Goal: Transaction & Acquisition: Purchase product/service

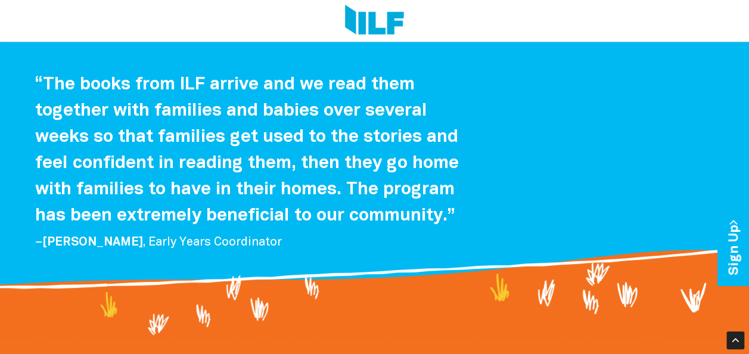
scroll to position [2077, 0]
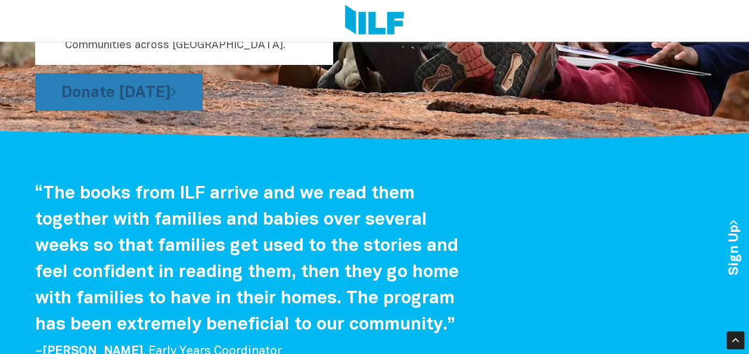
click at [145, 100] on link "Donate [DATE]" at bounding box center [119, 92] width 168 height 38
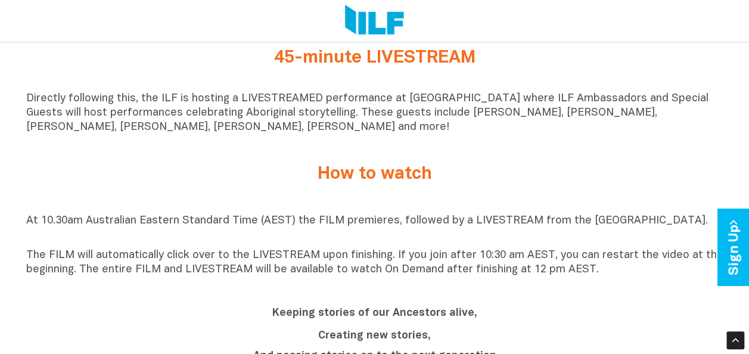
scroll to position [820, 0]
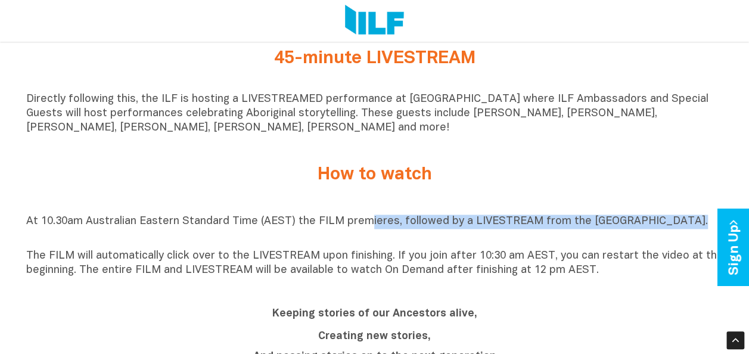
drag, startPoint x: 678, startPoint y: 231, endPoint x: 360, endPoint y: 234, distance: 318.3
click at [360, 234] on p "At 10.30am Australian Eastern Standard Time (AEST) the FILM premieres, followed…" at bounding box center [374, 229] width 697 height 29
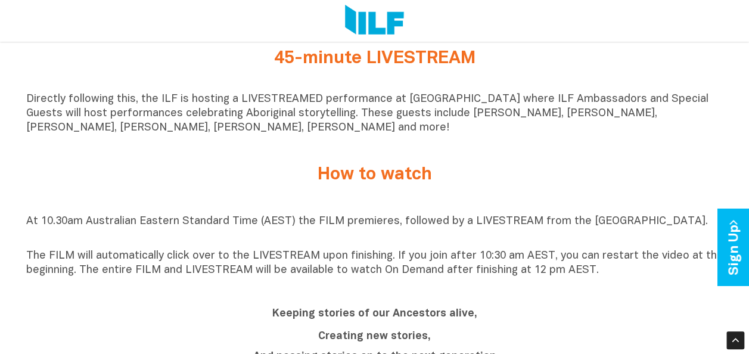
drag, startPoint x: 360, startPoint y: 234, endPoint x: 311, endPoint y: 268, distance: 59.5
click at [311, 268] on p "The FILM will automatically click over to the LIVESTREAM upon finishing. If you…" at bounding box center [374, 263] width 697 height 29
click at [308, 227] on p "At 10.30am Australian Eastern Standard Time (AEST) the FILM premieres, followed…" at bounding box center [374, 229] width 697 height 29
click at [309, 227] on p "At 10.30am Australian Eastern Standard Time (AEST) the FILM premieres, followed…" at bounding box center [374, 229] width 697 height 29
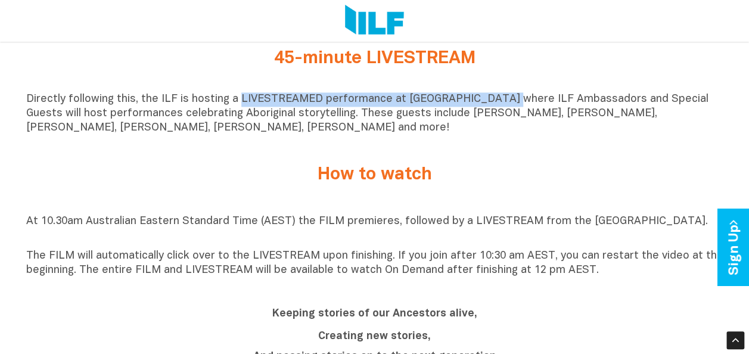
drag, startPoint x: 503, startPoint y: 107, endPoint x: 236, endPoint y: 100, distance: 266.6
click at [236, 100] on div "Directly following this, the ILF is hosting a LIVESTREAMED performance at [GEOG…" at bounding box center [374, 116] width 697 height 67
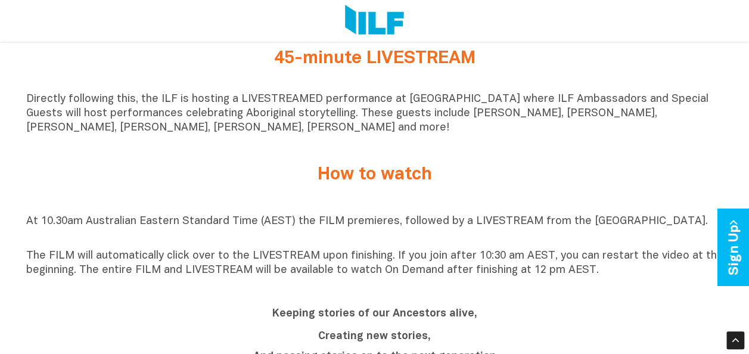
drag, startPoint x: 236, startPoint y: 100, endPoint x: 209, endPoint y: 125, distance: 36.7
click at [209, 125] on p "Directly following this, the ILF is hosting a LIVESTREAMED performance at [GEOG…" at bounding box center [374, 113] width 697 height 43
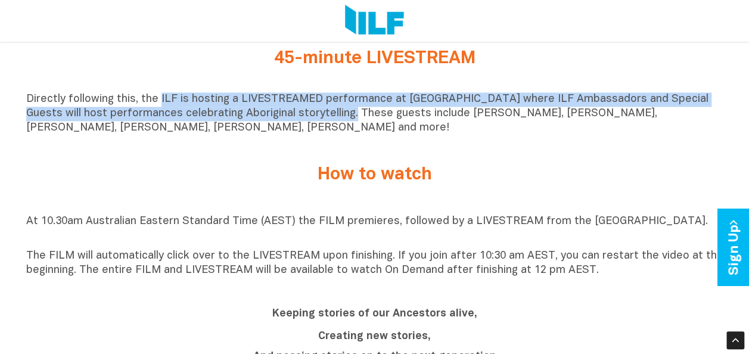
drag, startPoint x: 309, startPoint y: 122, endPoint x: 158, endPoint y: 103, distance: 152.0
click at [158, 103] on p "Directly following this, the ILF is hosting a LIVESTREAMED performance at [GEOG…" at bounding box center [374, 113] width 697 height 43
drag, startPoint x: 158, startPoint y: 103, endPoint x: 169, endPoint y: 107, distance: 11.5
copy p "ILF is hosting a LIVESTREAMED performance at [GEOGRAPHIC_DATA] where ILF Ambass…"
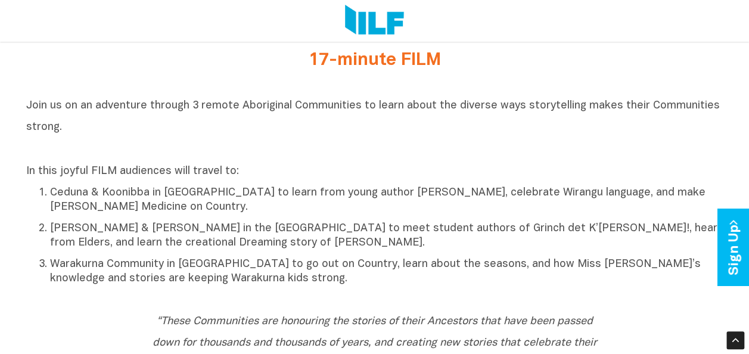
scroll to position [470, 0]
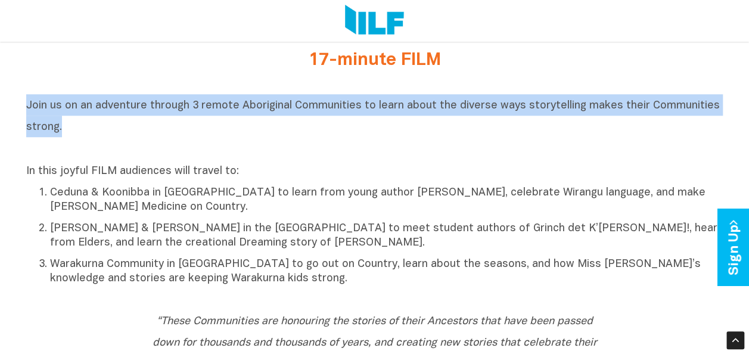
drag, startPoint x: 60, startPoint y: 132, endPoint x: 24, endPoint y: 108, distance: 42.8
copy span "Join us on an adventure through 3 remote Aboriginal Communities to learn about …"
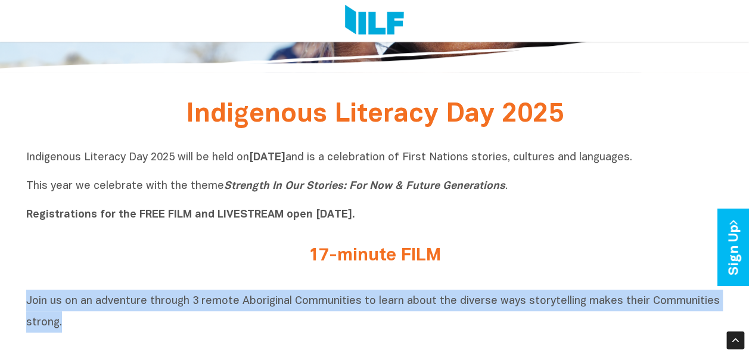
scroll to position [276, 0]
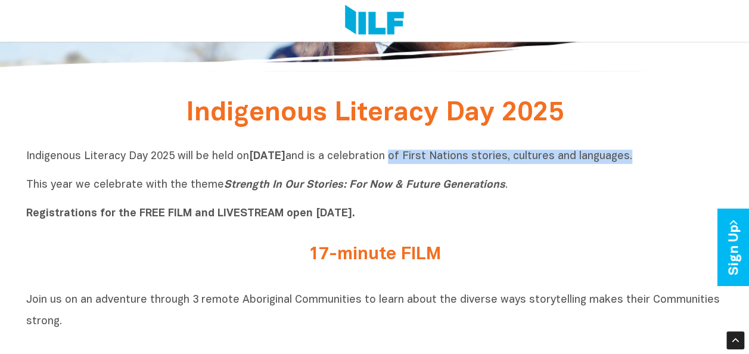
drag, startPoint x: 717, startPoint y: 159, endPoint x: 479, endPoint y: 157, distance: 237.9
click at [479, 157] on p "Indigenous Literacy Day 2025 will be held [DATE][DATE] and is a celebration of …" at bounding box center [374, 186] width 697 height 72
drag, startPoint x: 479, startPoint y: 157, endPoint x: 500, endPoint y: 159, distance: 21.5
copy p "of First Nations stories, cultures and languages"
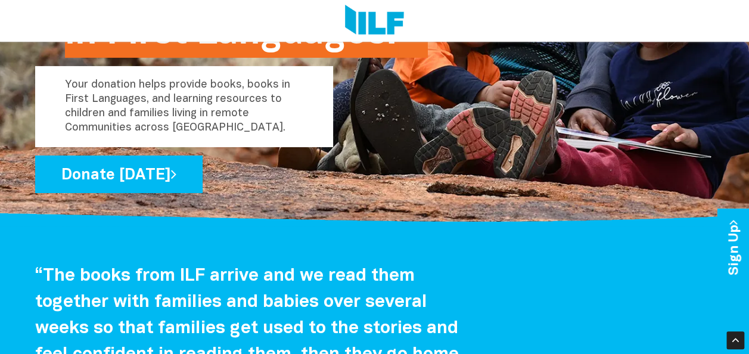
scroll to position [2035, 0]
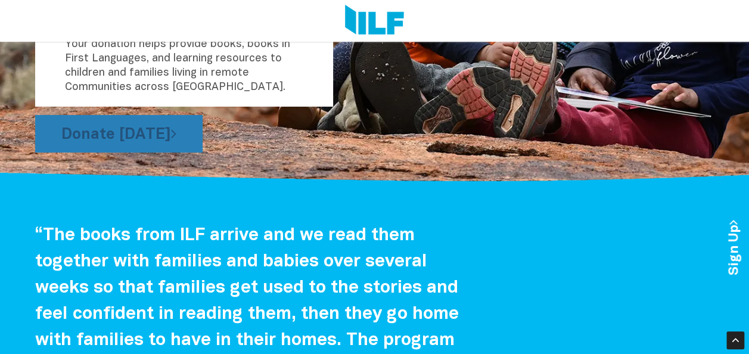
click at [132, 144] on link "Donate [DATE]" at bounding box center [119, 134] width 168 height 38
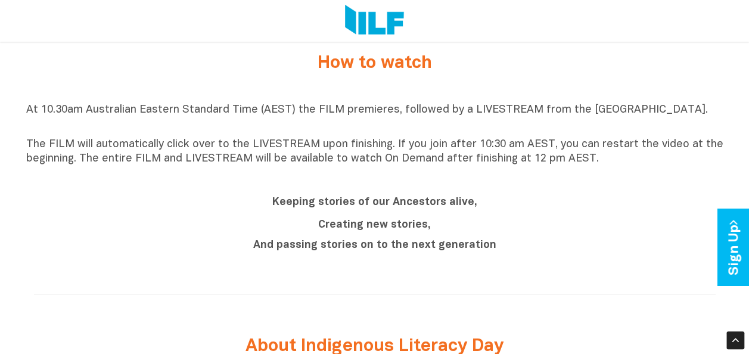
scroll to position [871, 0]
